Goal: Task Accomplishment & Management: Use online tool/utility

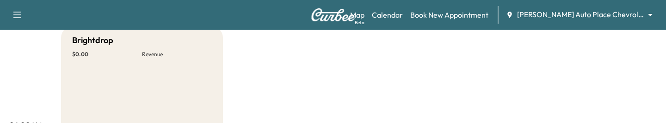
scroll to position [99, 0]
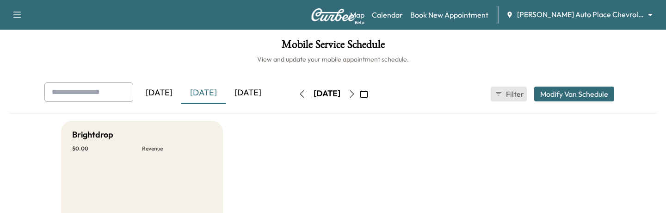
click at [510, 92] on span "Filter" at bounding box center [514, 93] width 17 height 11
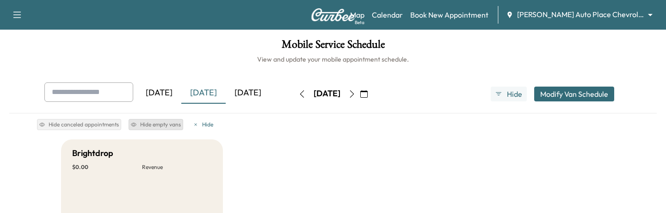
click at [149, 122] on button "Hide empty vans" at bounding box center [156, 124] width 55 height 11
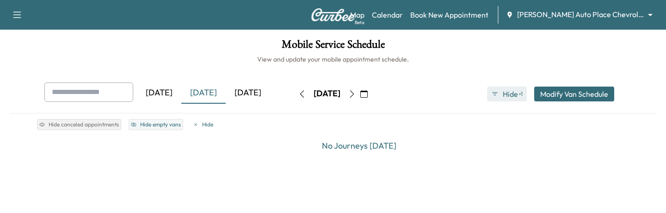
click at [500, 90] on button "Hide ● 1" at bounding box center [507, 93] width 40 height 15
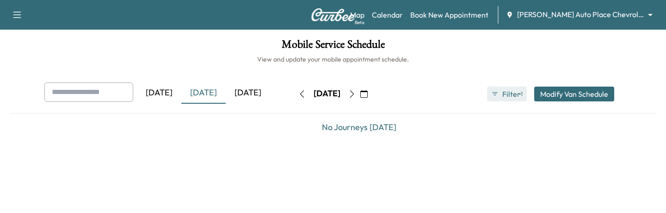
click at [507, 93] on span "Filter" at bounding box center [510, 93] width 17 height 11
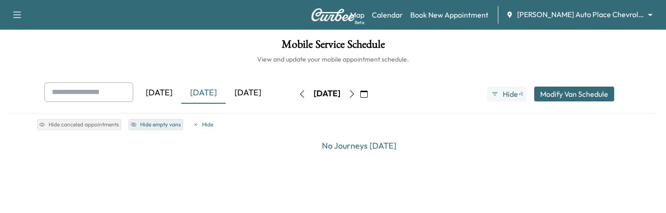
click at [144, 122] on button "Hide empty vans" at bounding box center [156, 124] width 55 height 11
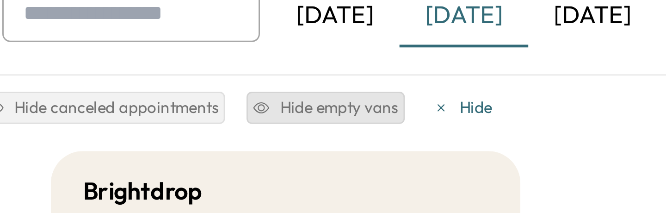
click at [93, 122] on div "Hide canceled appointments Hide empty vans [PERSON_NAME]" at bounding box center [333, 122] width 592 height 19
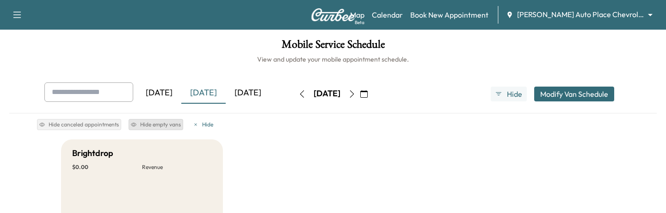
click at [154, 122] on button "Hide empty vans" at bounding box center [156, 124] width 55 height 11
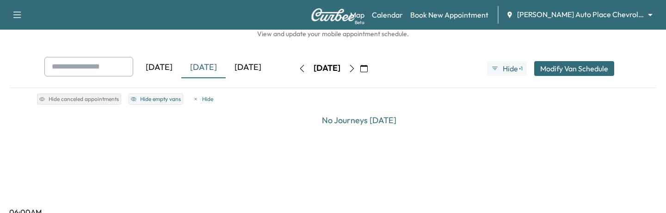
scroll to position [10, 0]
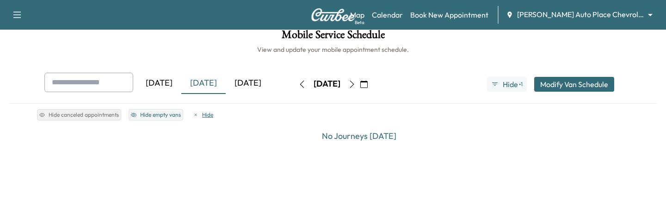
click at [203, 118] on button "Hide" at bounding box center [203, 114] width 25 height 11
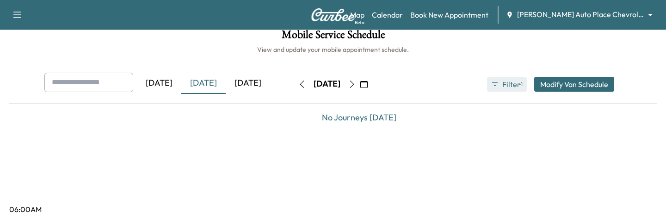
click at [508, 84] on span "Filter" at bounding box center [510, 84] width 17 height 11
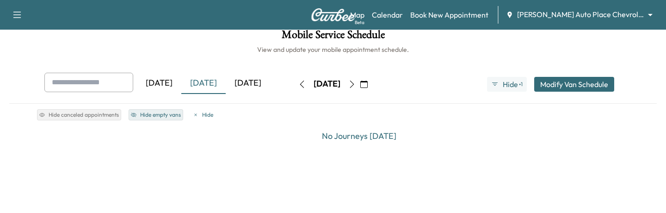
click at [146, 111] on button "Hide empty vans" at bounding box center [156, 114] width 55 height 11
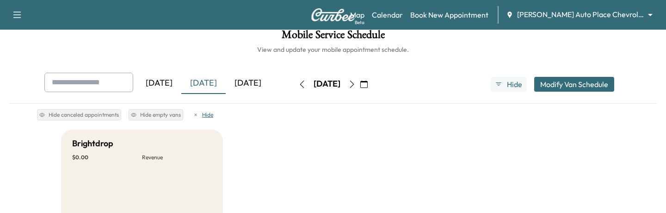
click at [204, 114] on button "Hide" at bounding box center [203, 114] width 25 height 11
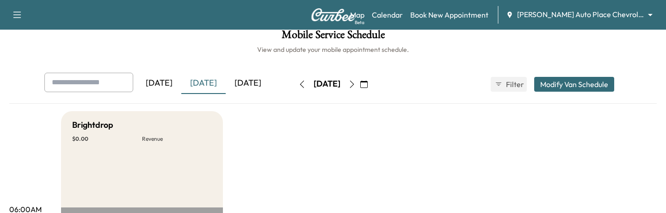
click at [498, 81] on icon "button" at bounding box center [498, 83] width 7 height 7
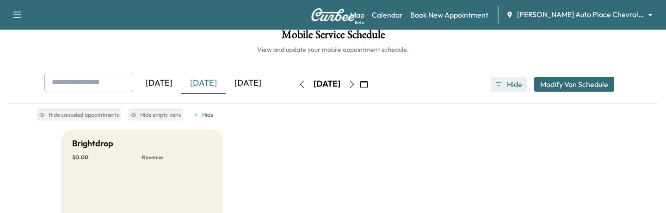
click at [498, 81] on icon "button" at bounding box center [498, 83] width 7 height 7
